Goal: Information Seeking & Learning: Learn about a topic

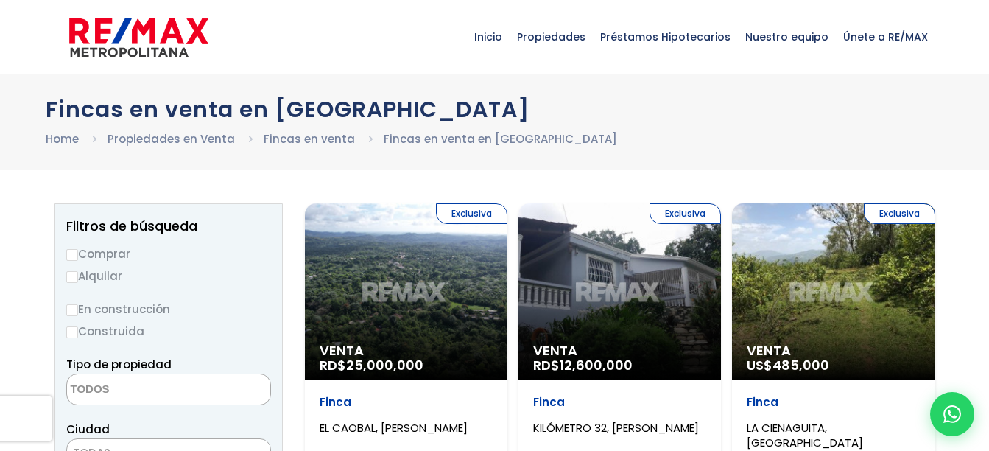
select select
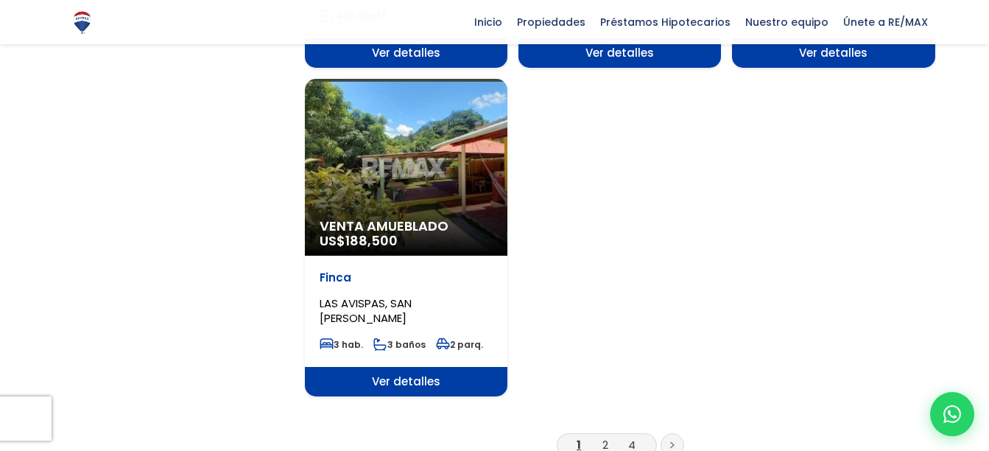
scroll to position [1866, 0]
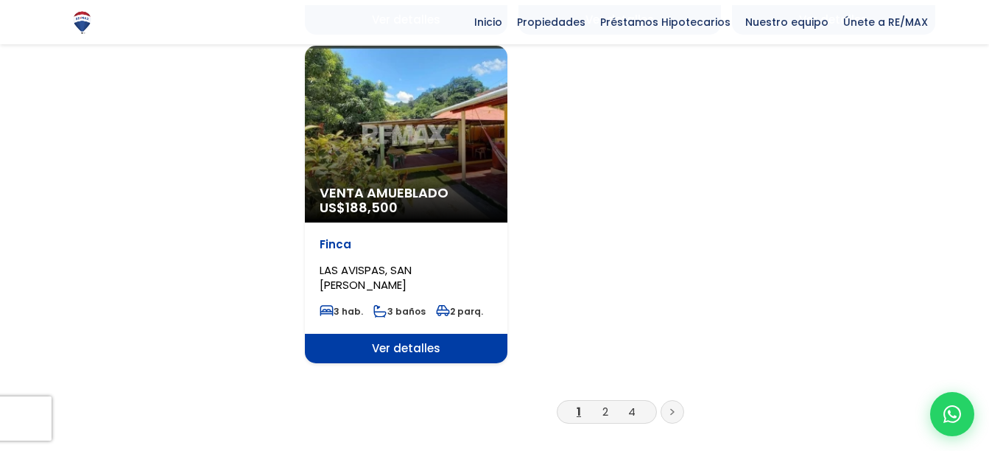
click at [601, 402] on li "2" at bounding box center [606, 411] width 24 height 18
click at [605, 404] on link "2" at bounding box center [605, 411] width 6 height 15
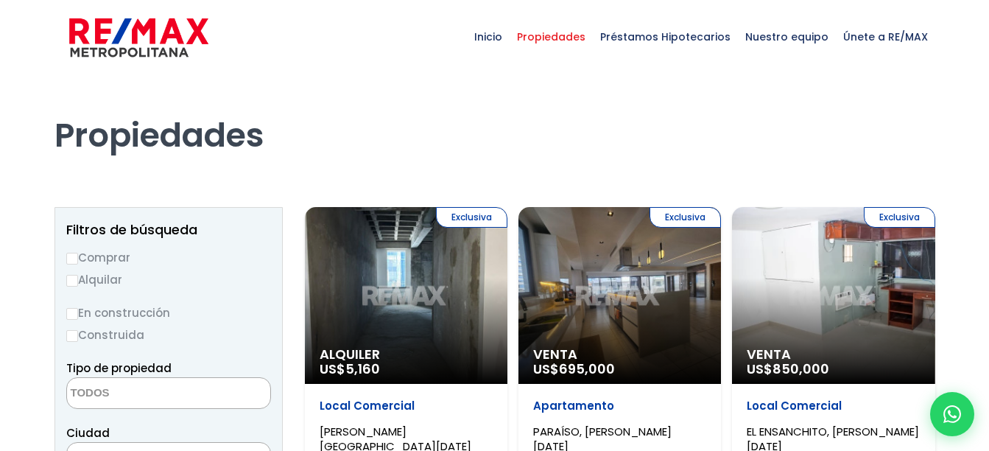
select select
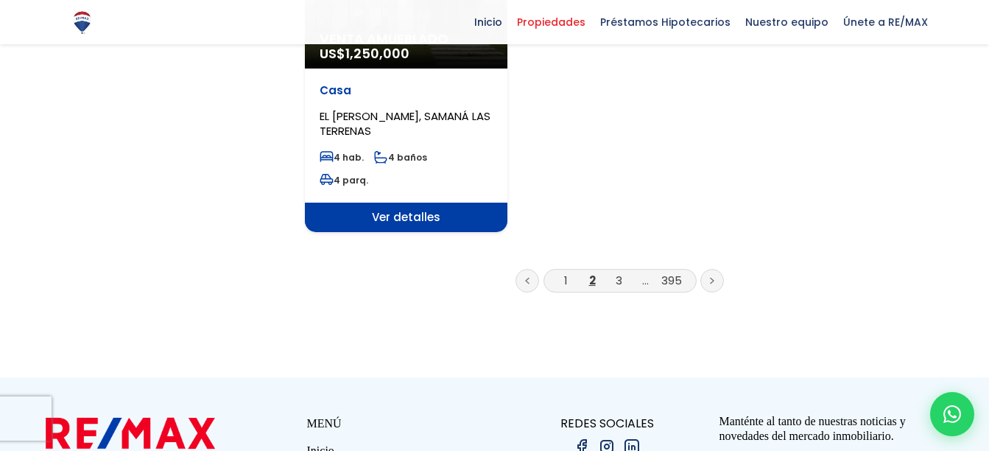
scroll to position [2091, 0]
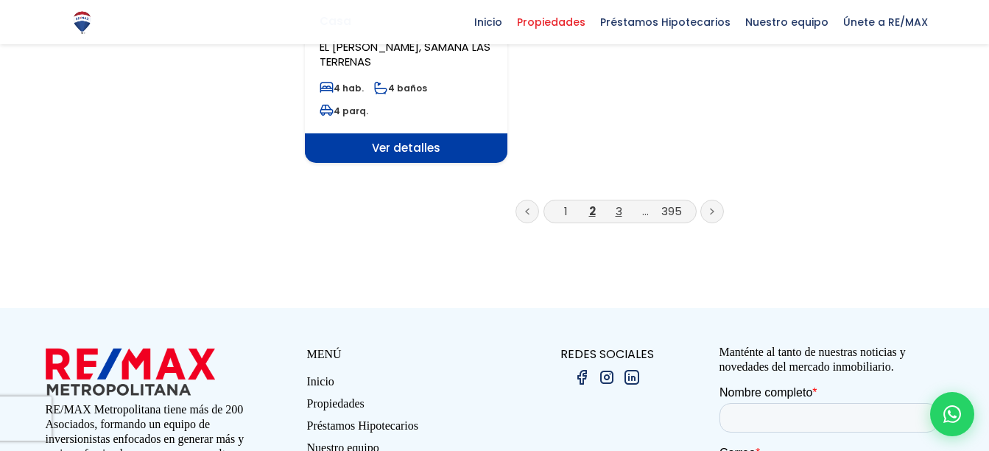
click at [617, 203] on link "3" at bounding box center [619, 210] width 7 height 15
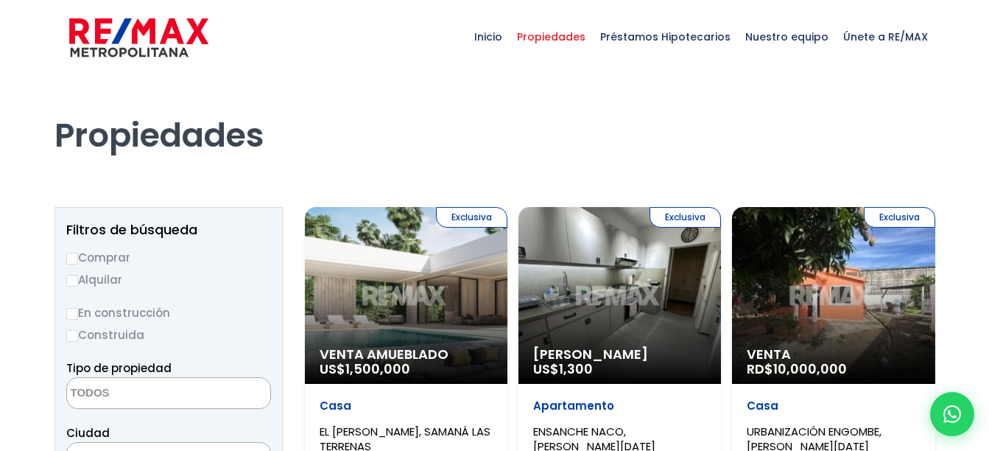
select select
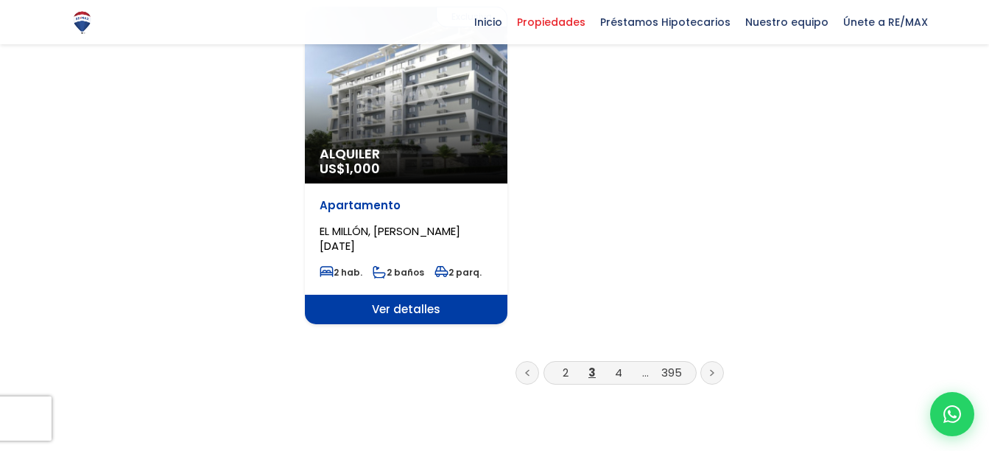
scroll to position [1914, 0]
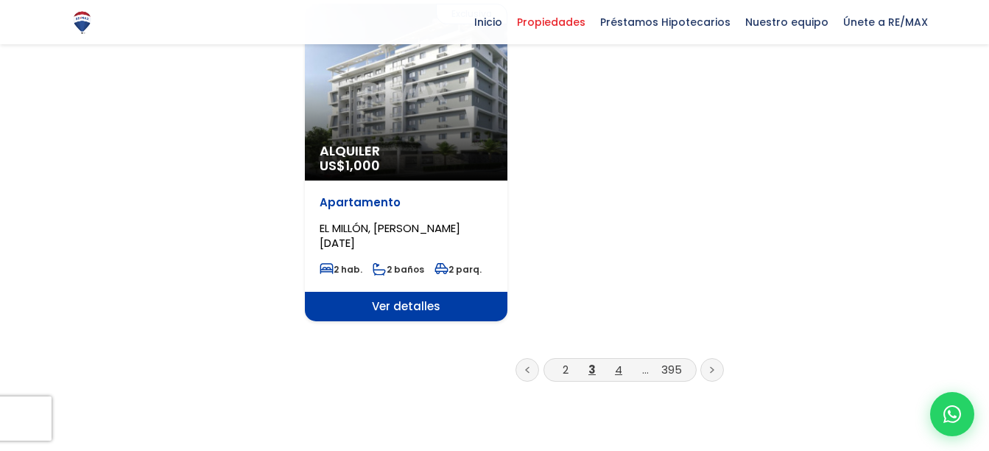
click at [622, 362] on link "4" at bounding box center [618, 369] width 7 height 15
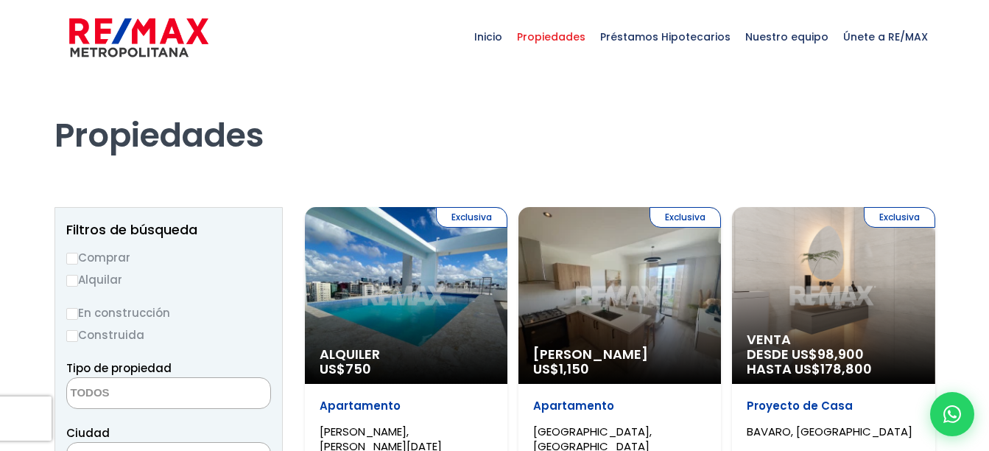
select select
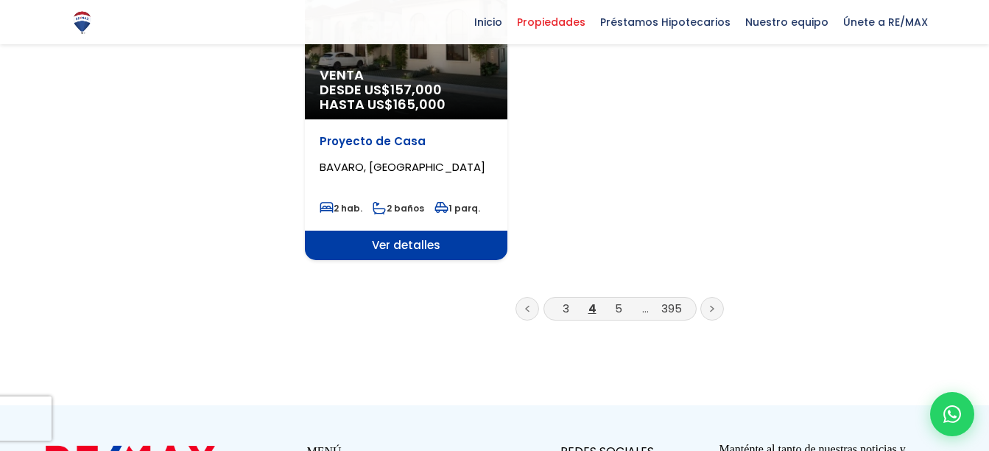
scroll to position [2061, 0]
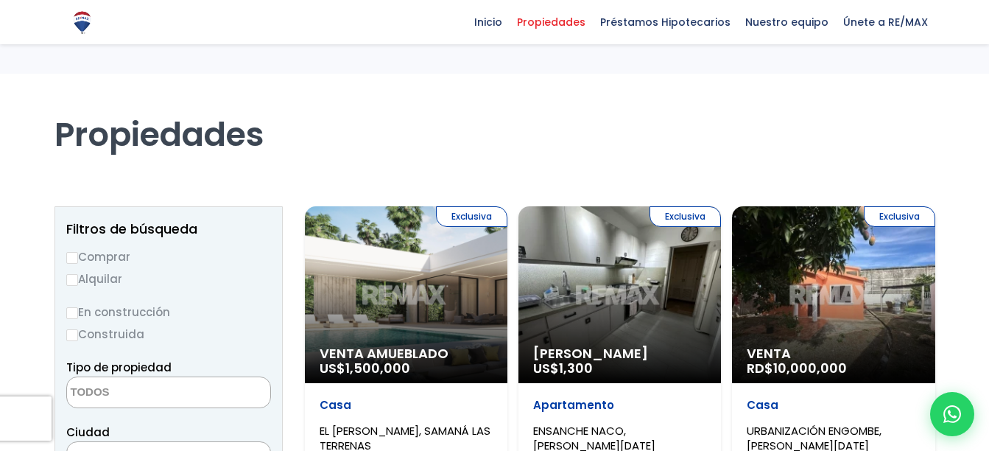
select select
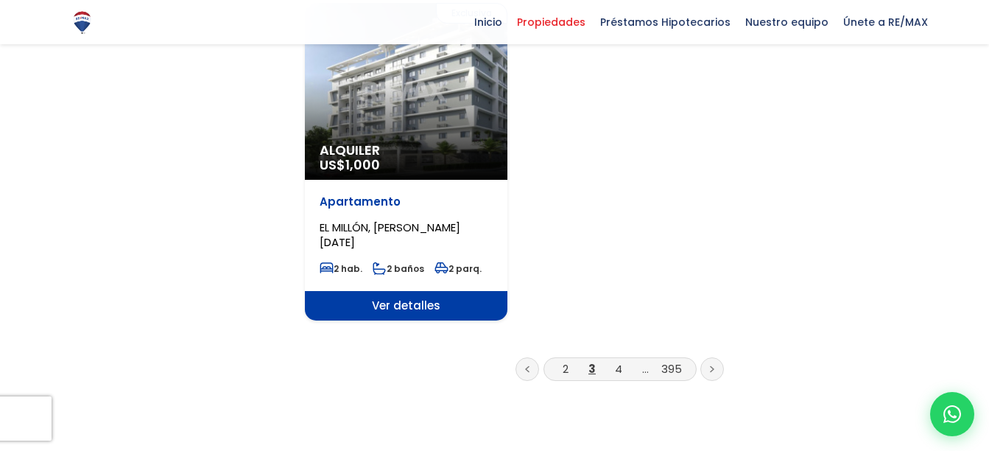
scroll to position [1914, 0]
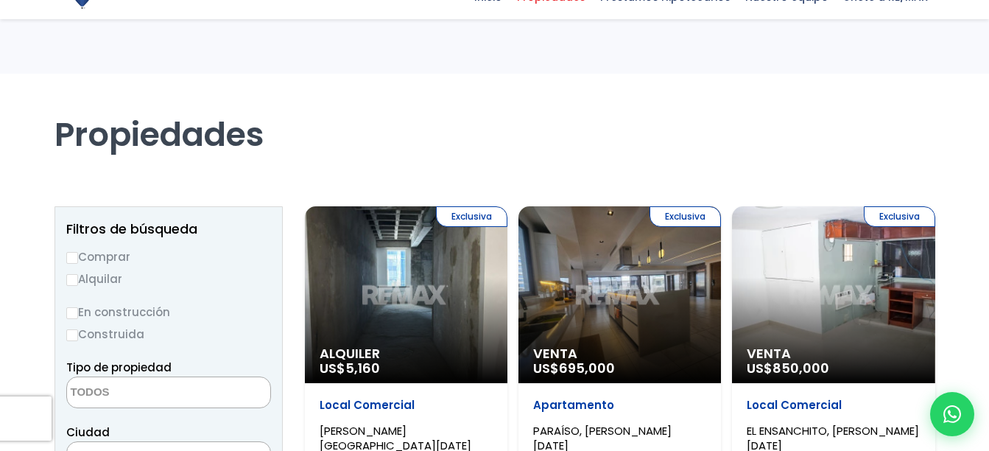
select select
